Goal: Entertainment & Leisure: Consume media (video, audio)

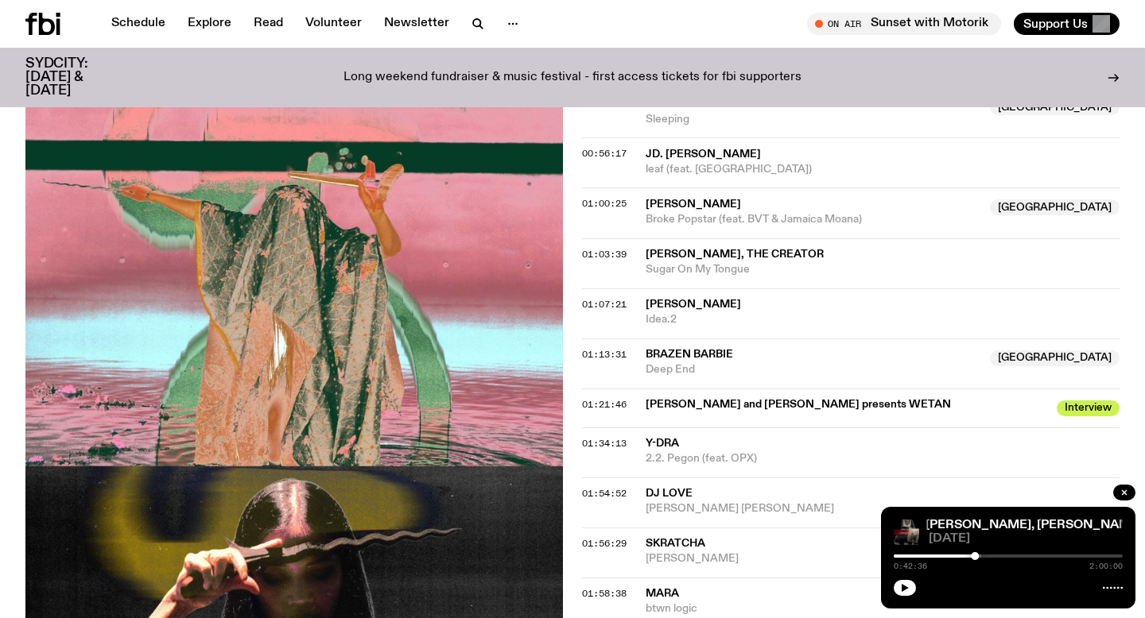
scroll to position [1212, 0]
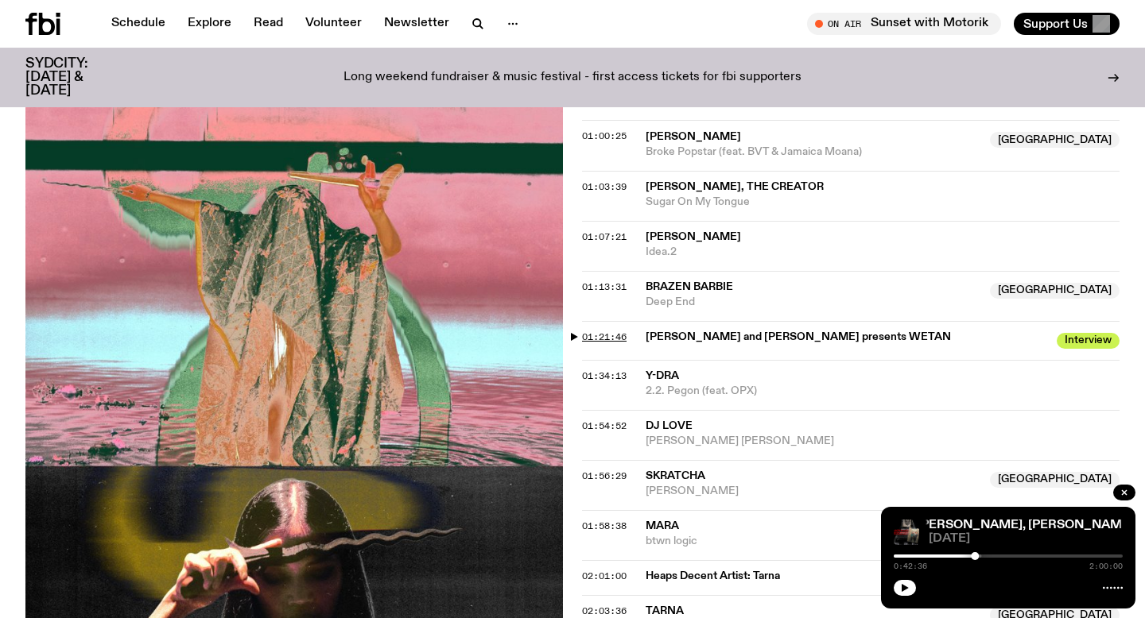
click at [616, 331] on span "01:21:46" at bounding box center [604, 337] width 45 height 13
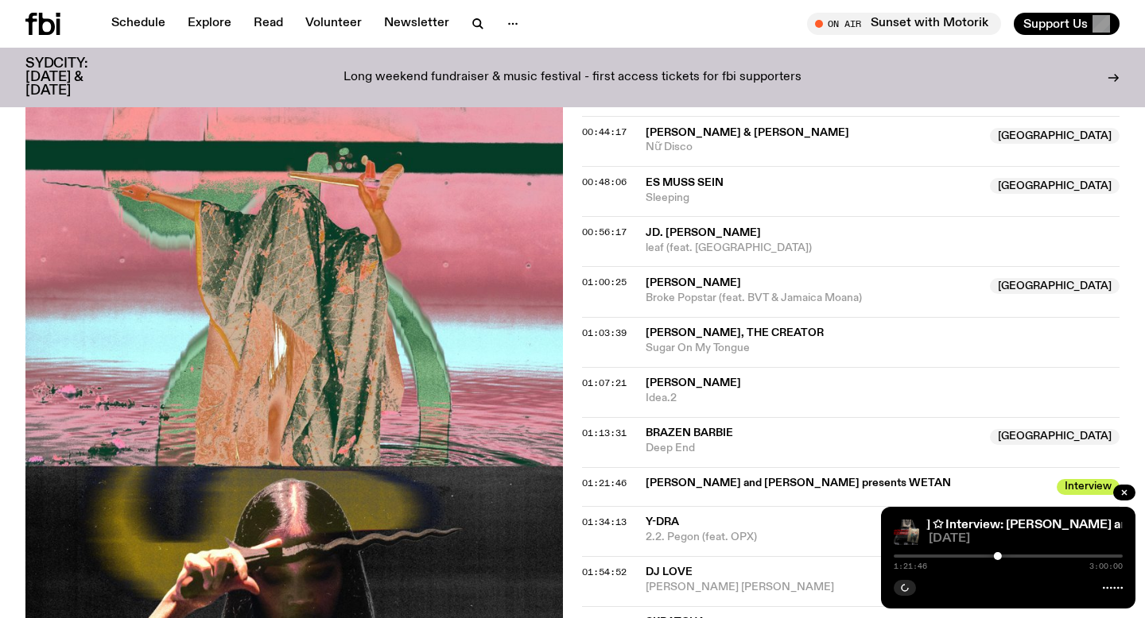
scroll to position [1033, 0]
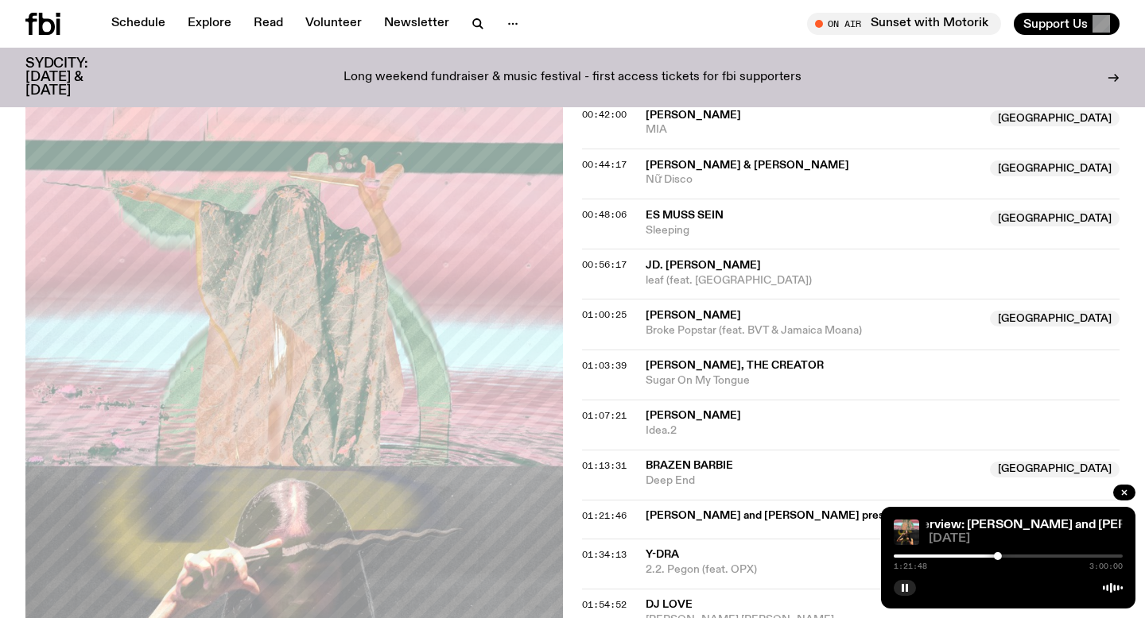
click at [923, 555] on div at bounding box center [883, 556] width 229 height 3
click at [937, 558] on div "0:23:08 3:00:00" at bounding box center [1007, 561] width 229 height 19
click at [937, 556] on div at bounding box center [1007, 556] width 229 height 3
click at [931, 554] on div "0:34:23 3:00:00" at bounding box center [1007, 561] width 229 height 19
click at [929, 556] on div at bounding box center [822, 556] width 229 height 3
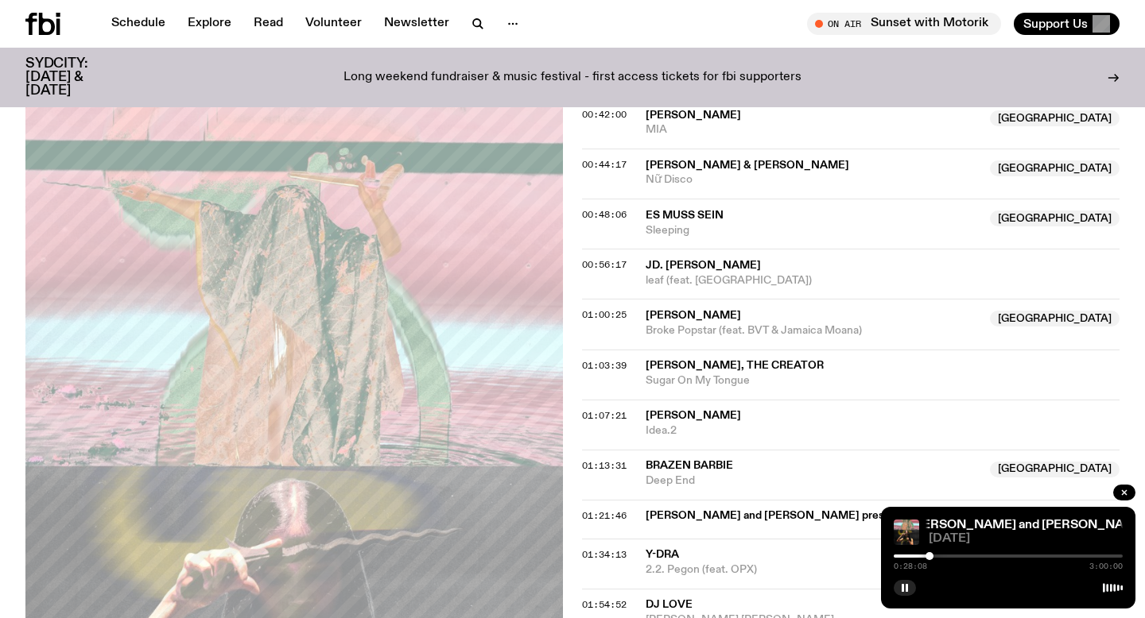
click at [933, 556] on div at bounding box center [1007, 556] width 229 height 3
click at [937, 556] on div at bounding box center [1007, 556] width 229 height 3
click at [942, 556] on div at bounding box center [1007, 556] width 229 height 3
click at [947, 556] on div at bounding box center [1007, 556] width 229 height 3
click at [959, 556] on div at bounding box center [1007, 556] width 229 height 3
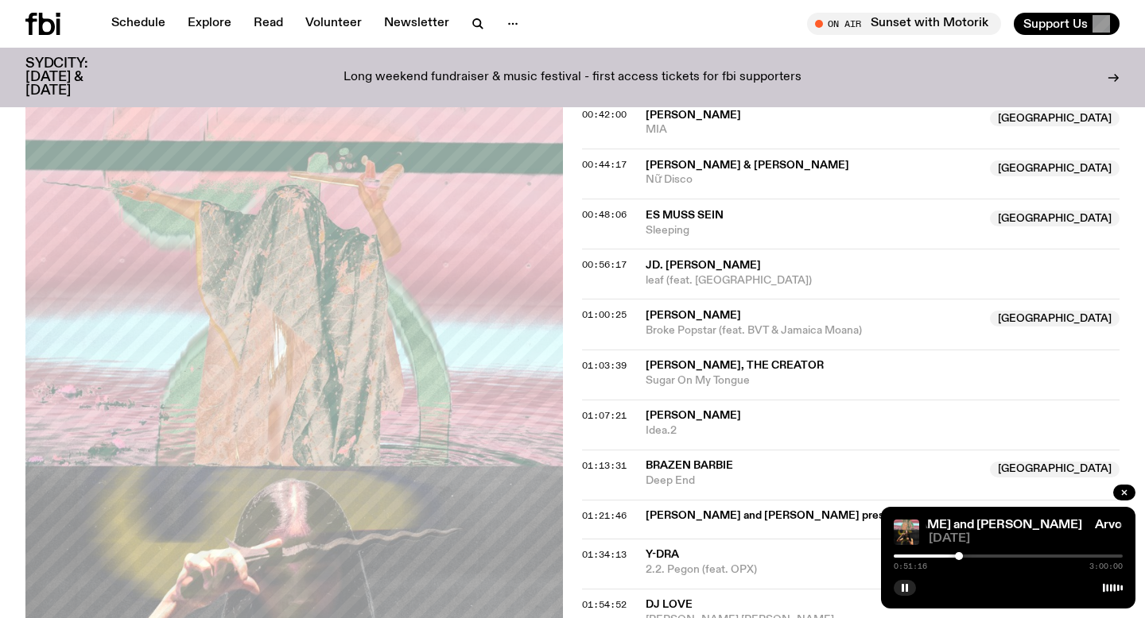
scroll to position [1060, 0]
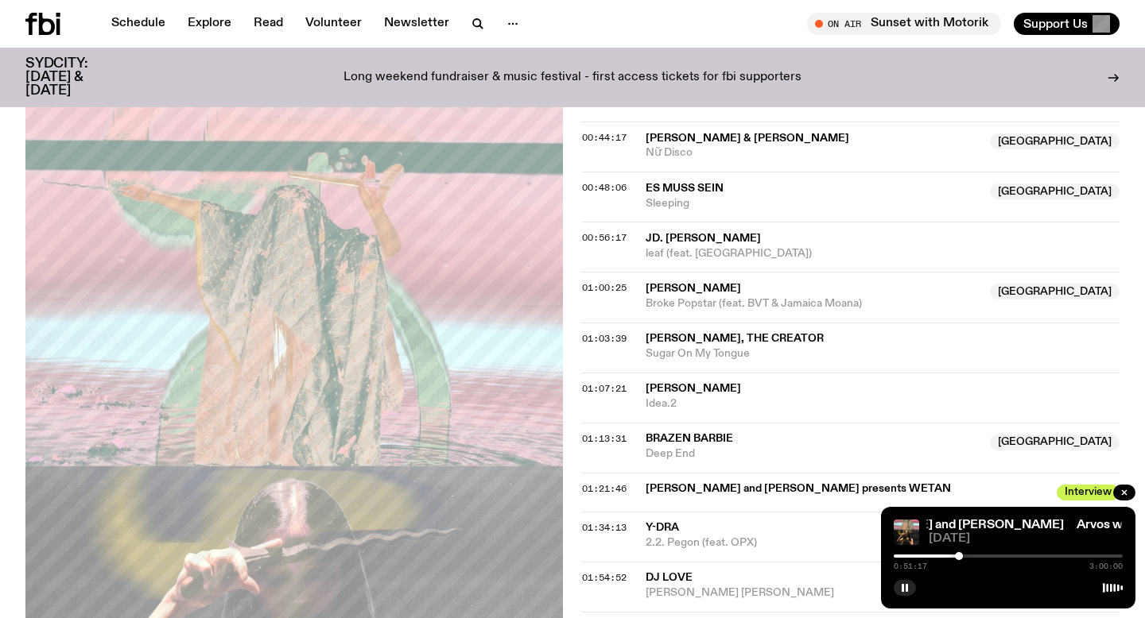
click at [975, 558] on div "0:51:17 3:00:00" at bounding box center [1007, 561] width 229 height 19
click at [975, 555] on div at bounding box center [1007, 556] width 229 height 3
click at [983, 555] on div at bounding box center [1007, 556] width 229 height 3
click at [988, 556] on div at bounding box center [1007, 556] width 229 height 3
click at [990, 556] on div at bounding box center [988, 556] width 8 height 8
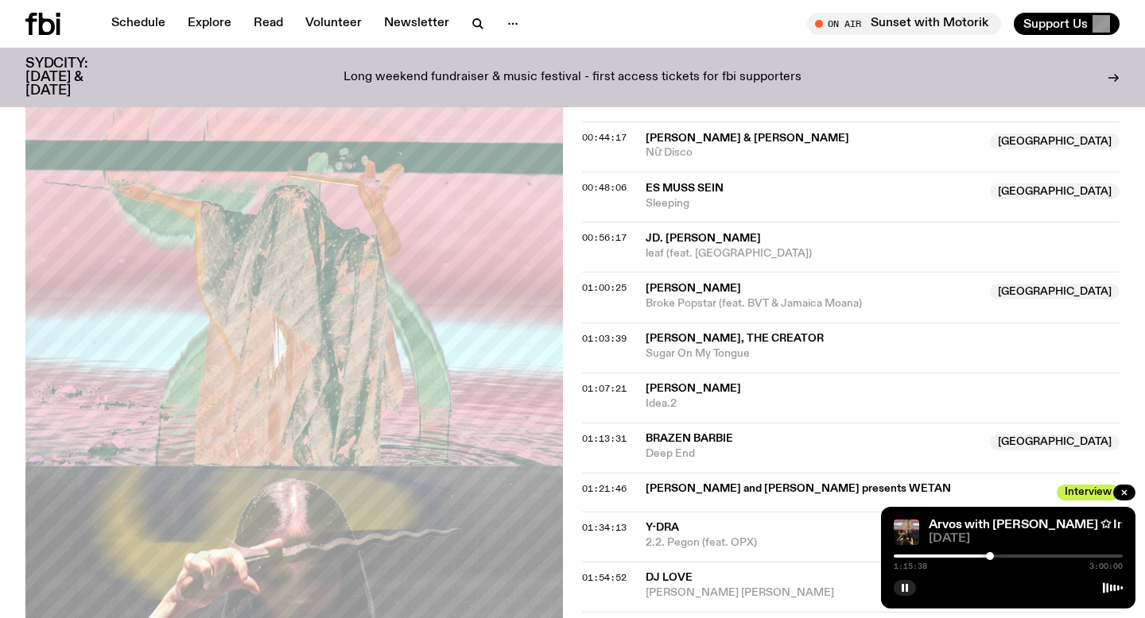
click at [994, 556] on div at bounding box center [1007, 556] width 229 height 3
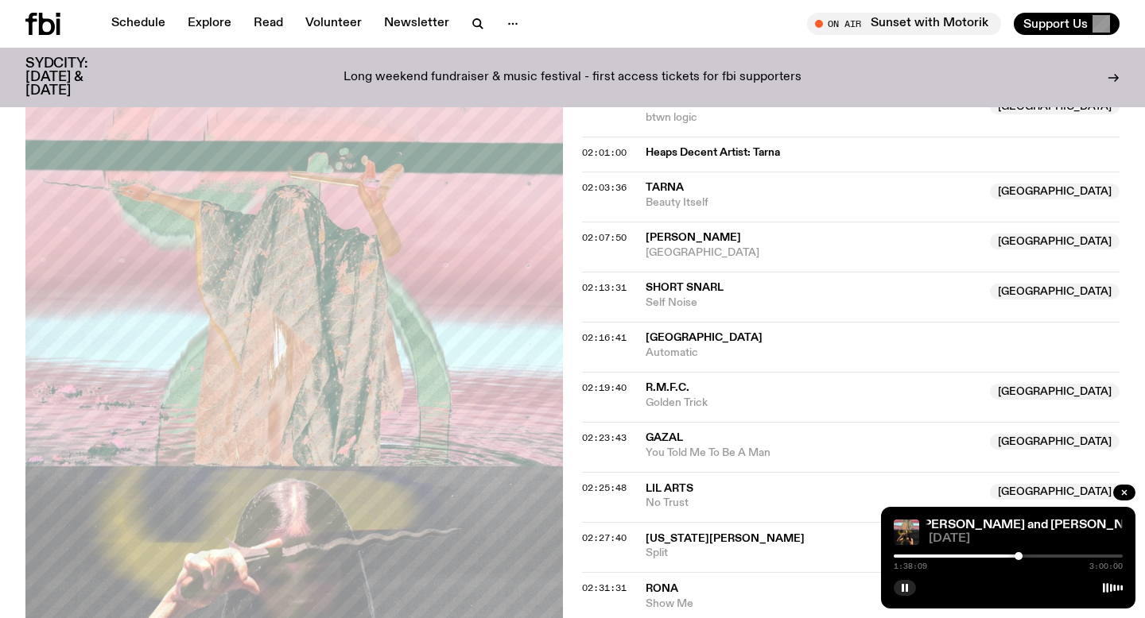
scroll to position [1663, 0]
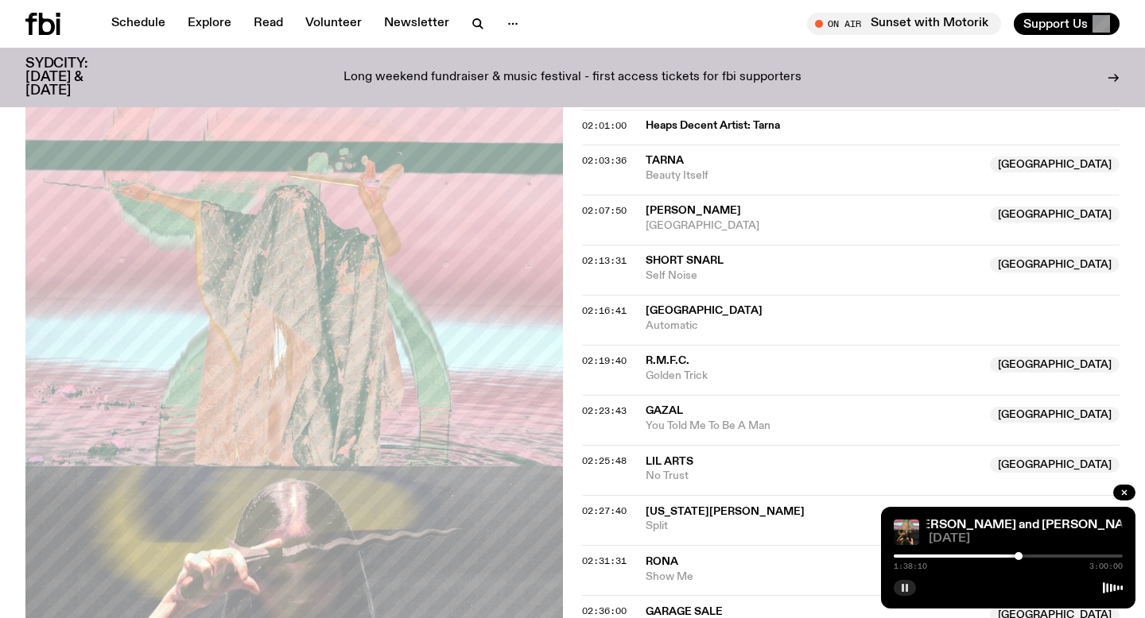
click at [907, 584] on rect "button" at bounding box center [906, 588] width 2 height 8
